Goal: Task Accomplishment & Management: Manage account settings

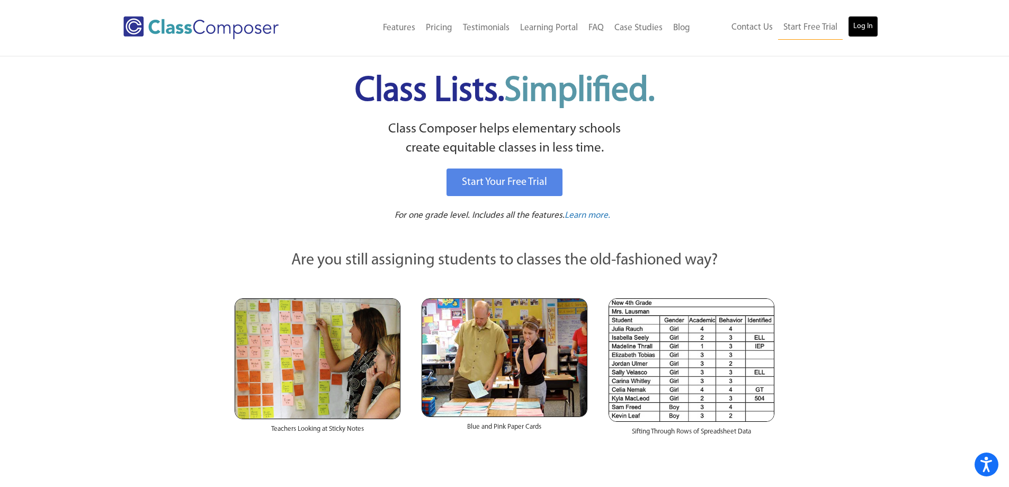
click at [864, 31] on link "Log In" at bounding box center [863, 26] width 30 height 21
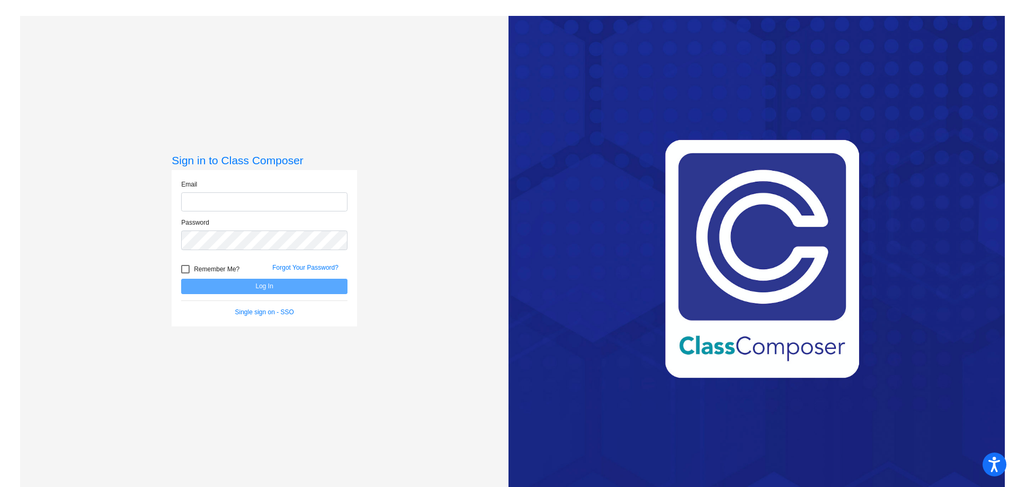
type input "[EMAIL_ADDRESS][DOMAIN_NAME]"
click at [252, 285] on button "Log In" at bounding box center [264, 286] width 166 height 15
